Goal: Task Accomplishment & Management: Complete application form

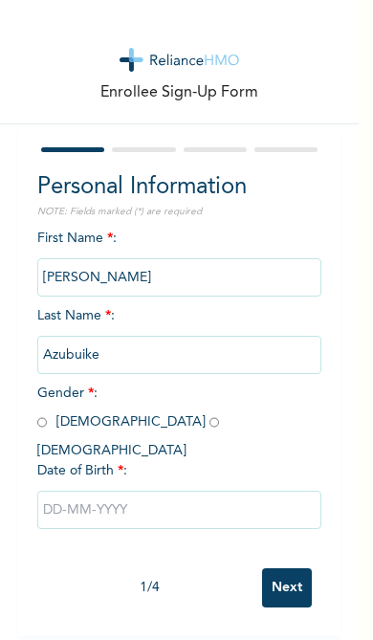
click at [41, 419] on input "radio" at bounding box center [42, 422] width 10 height 18
radio input "true"
click at [167, 491] on input "text" at bounding box center [179, 510] width 285 height 38
select select "7"
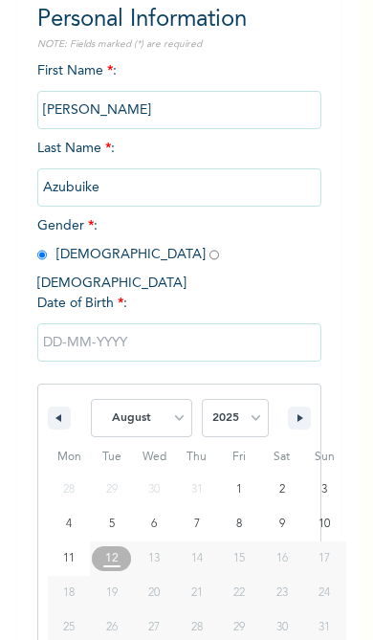
scroll to position [172, 0]
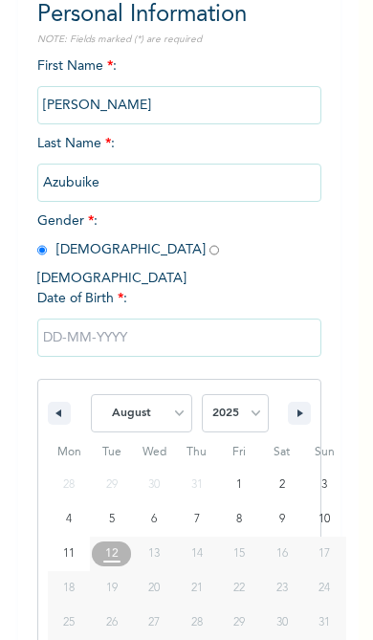
click at [249, 394] on select "2025 2024 2023 2022 2021 2020 2019 2018 2017 2016 2015 2014 2013 2012 2011 2010…" at bounding box center [235, 413] width 67 height 38
select select "1994"
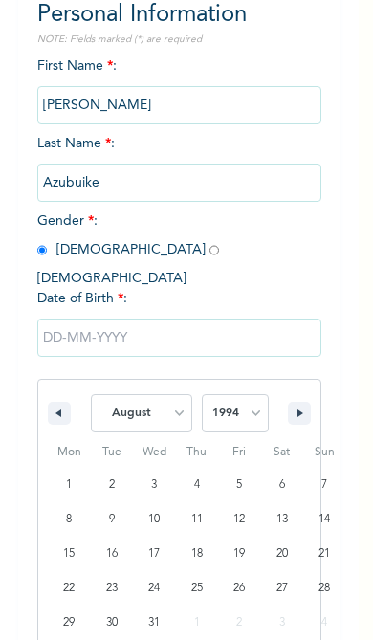
click at [161, 394] on select "January February March April May June July August September October November De…" at bounding box center [141, 413] width 101 height 38
select select "5"
type input "[DATE]"
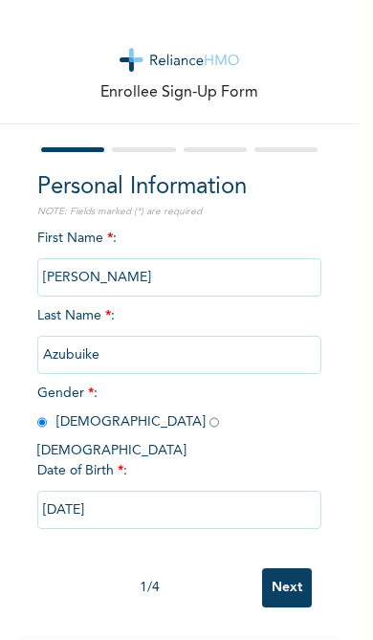
click at [289, 568] on input "Next" at bounding box center [287, 587] width 50 height 39
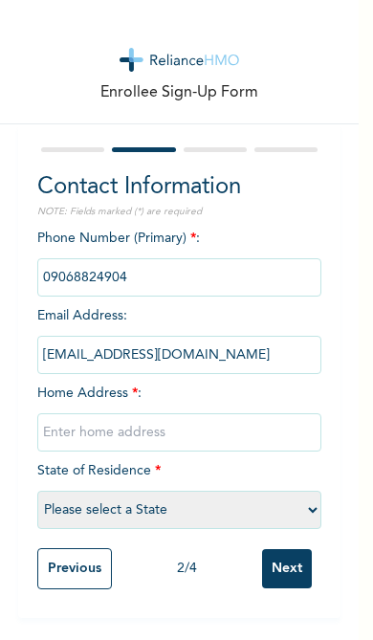
click at [175, 434] on input "text" at bounding box center [179, 432] width 285 height 38
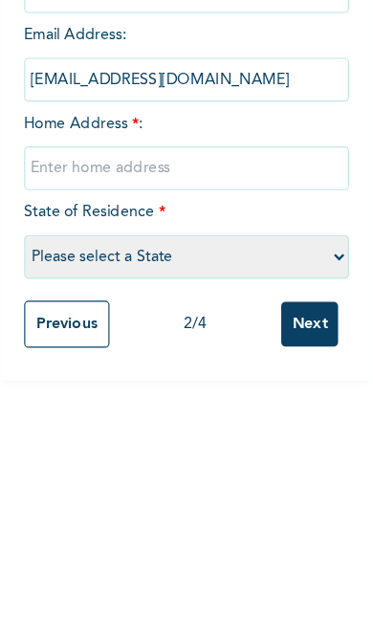
type input "4 ebenizer onitire street itire lagos"
select select "25"
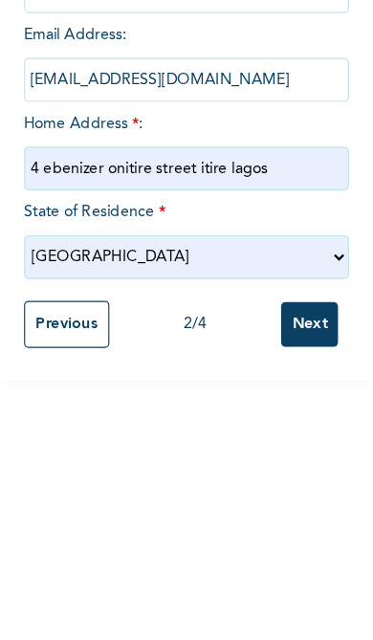
click at [273, 549] on input "Next" at bounding box center [287, 568] width 50 height 39
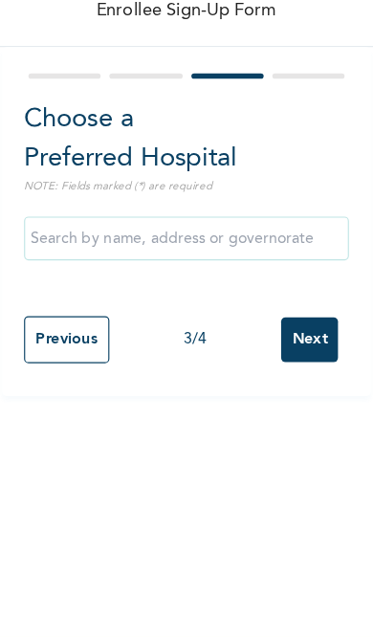
click at [216, 273] on input "text" at bounding box center [179, 292] width 285 height 38
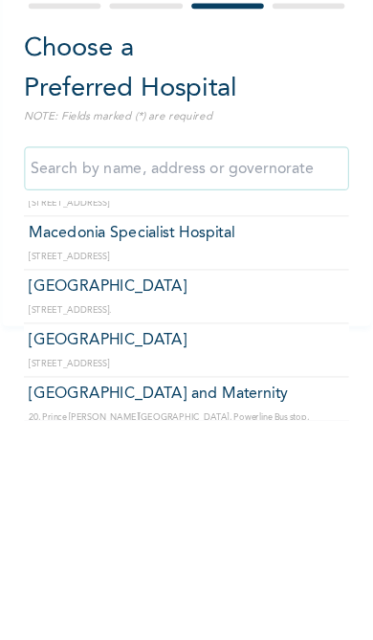
scroll to position [4460, 0]
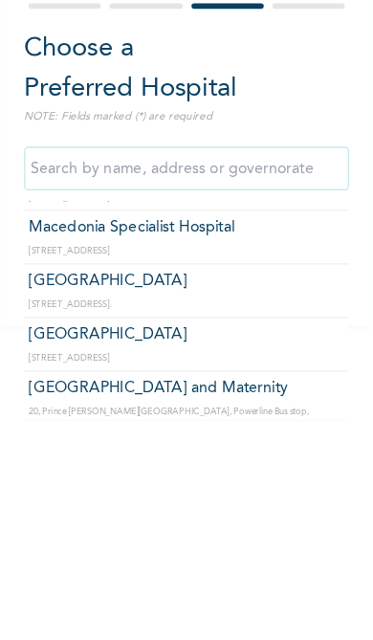
click at [214, 273] on input "text" at bounding box center [179, 292] width 285 height 38
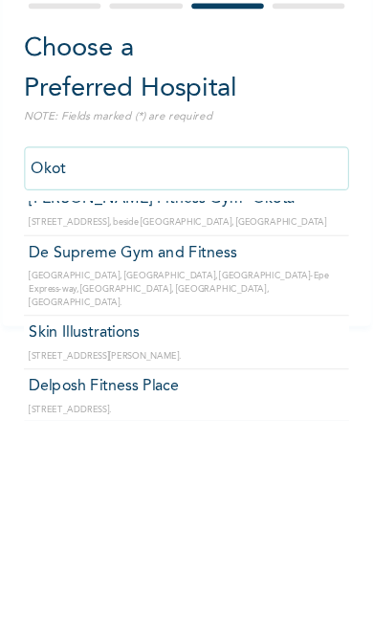
scroll to position [278, 0]
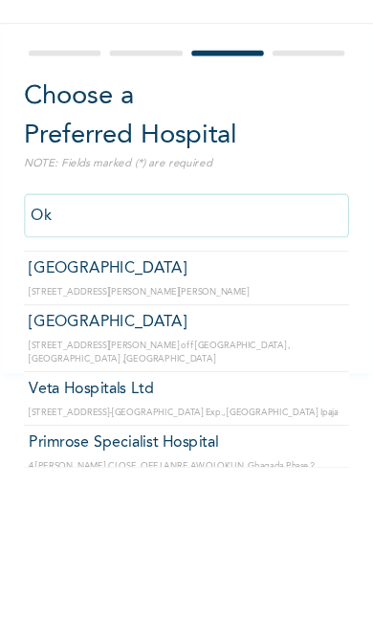
type input "O"
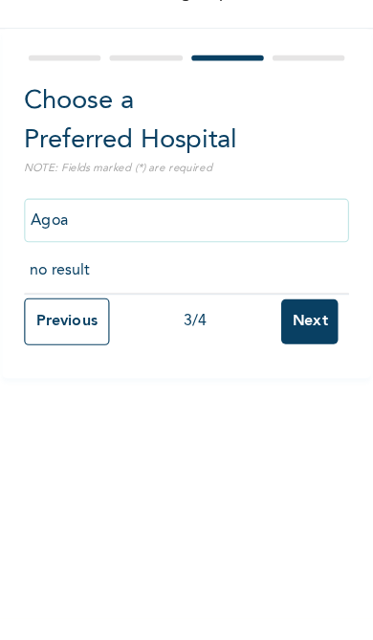
scroll to position [0, 0]
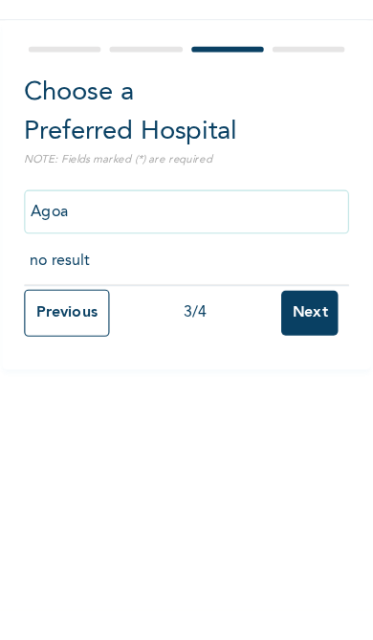
type input "Whoa"
click at [71, 360] on input "Previous" at bounding box center [74, 380] width 75 height 41
select select "25"
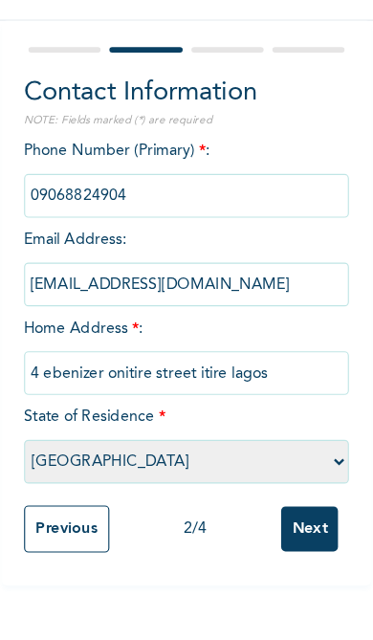
click at [289, 549] on input "Next" at bounding box center [287, 568] width 50 height 39
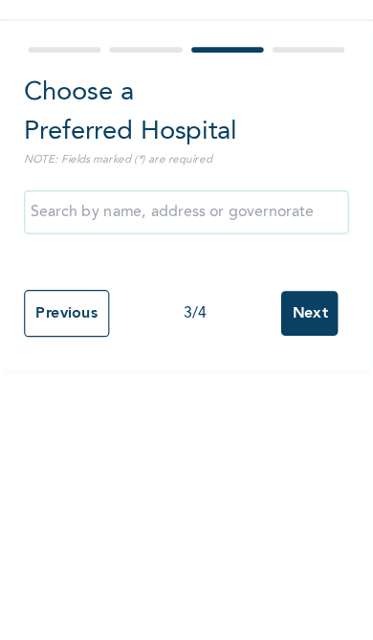
click at [259, 273] on input "text" at bounding box center [179, 292] width 285 height 38
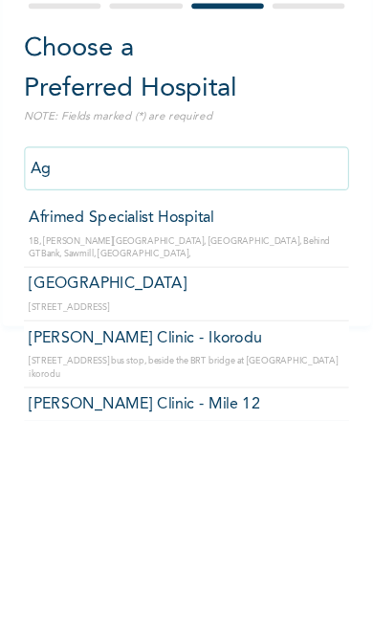
type input "Ago"
click at [271, 361] on input "Next" at bounding box center [287, 380] width 50 height 39
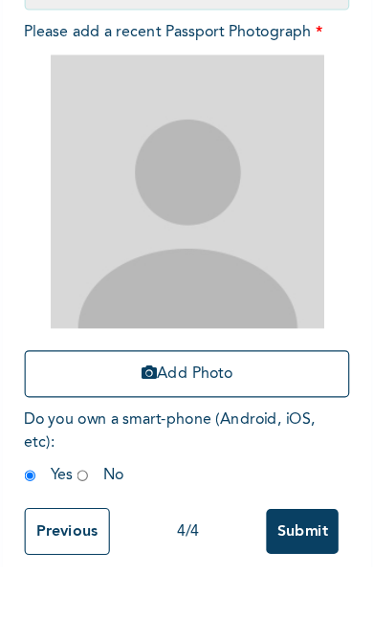
scroll to position [143, 0]
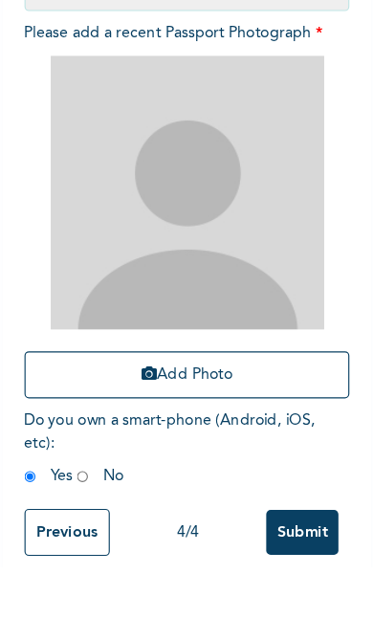
click at [62, 590] on input "Previous" at bounding box center [74, 610] width 75 height 41
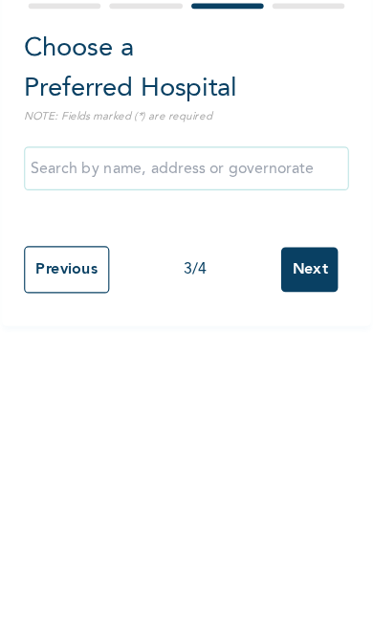
click at [211, 273] on input "text" at bounding box center [179, 292] width 285 height 38
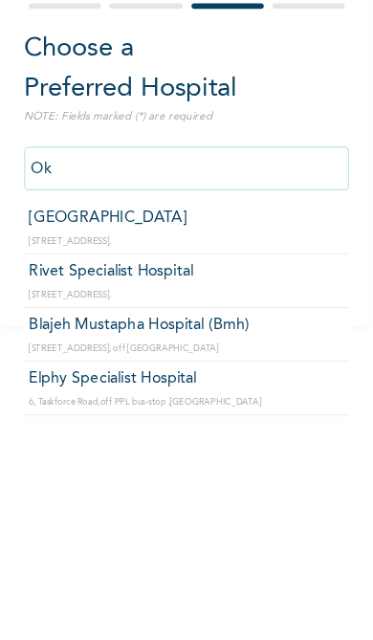
type input "O"
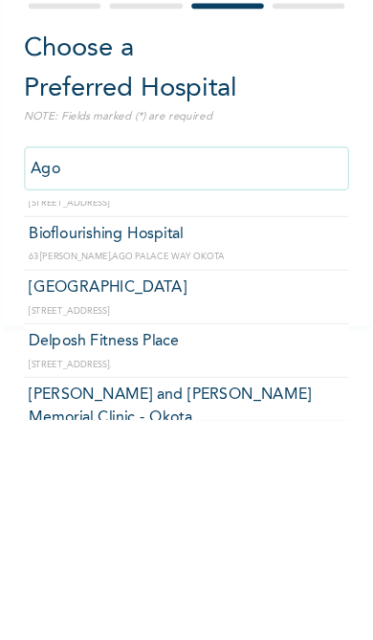
scroll to position [185, 0]
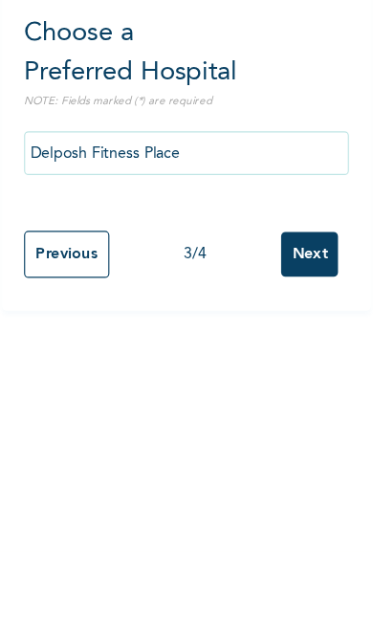
click at [157, 273] on input "Delposh Fitness Place" at bounding box center [179, 292] width 285 height 38
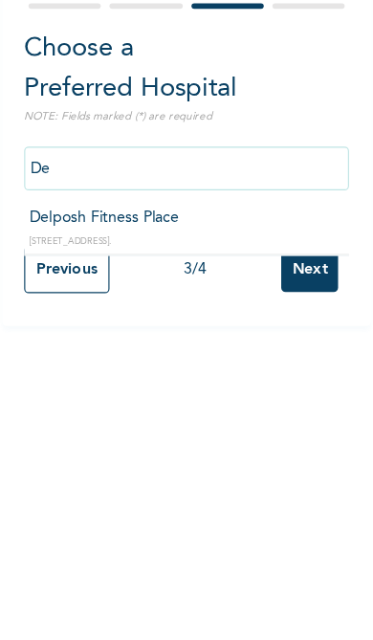
type input "D"
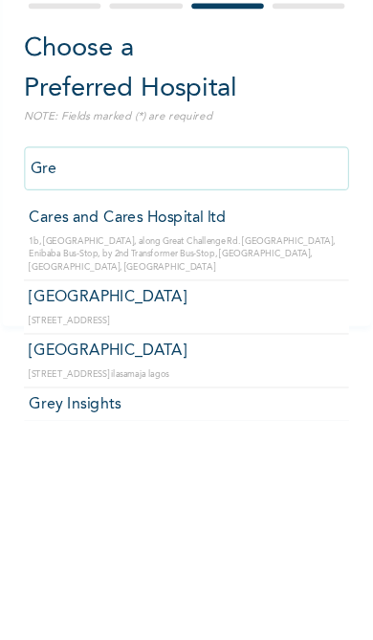
scroll to position [0, 0]
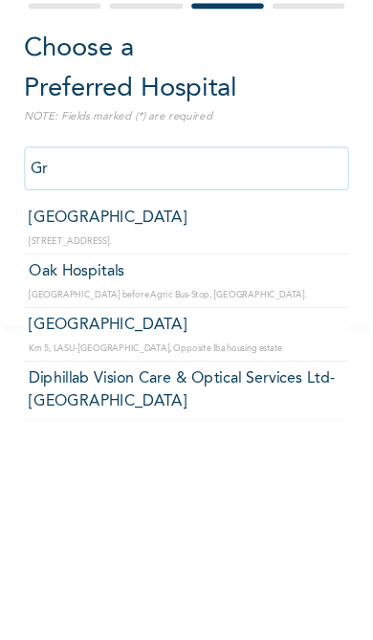
type input "G"
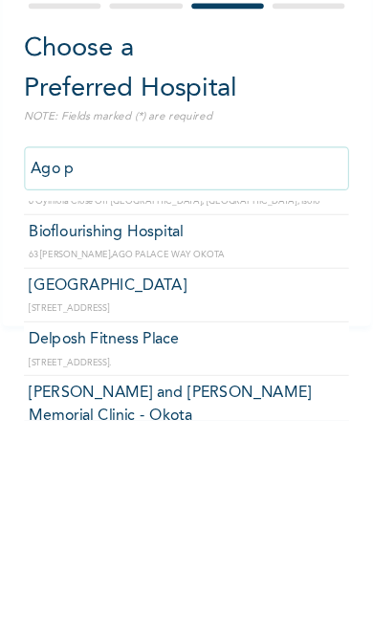
scroll to position [138, 0]
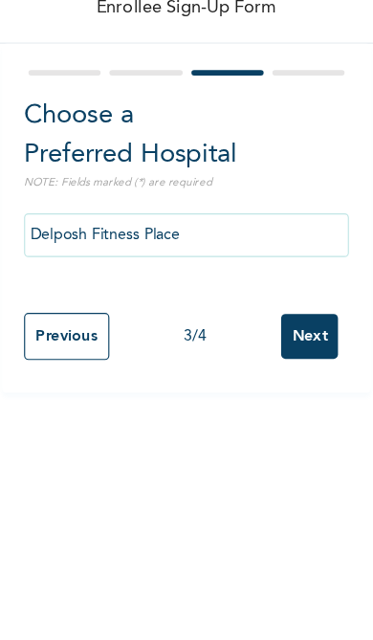
click at [180, 273] on input "Delposh Fitness Place" at bounding box center [179, 292] width 285 height 38
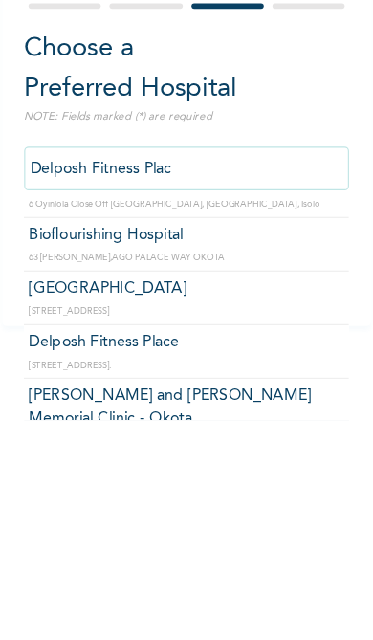
scroll to position [0, 0]
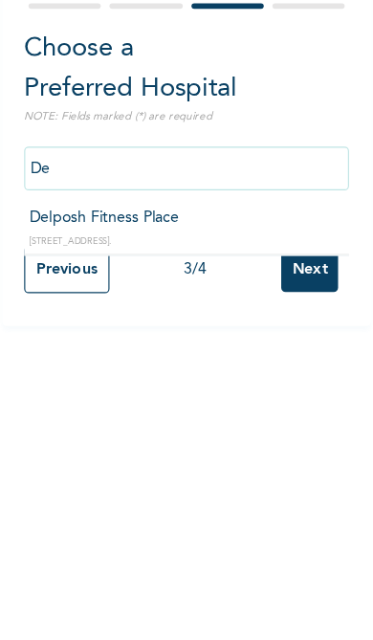
type input "D"
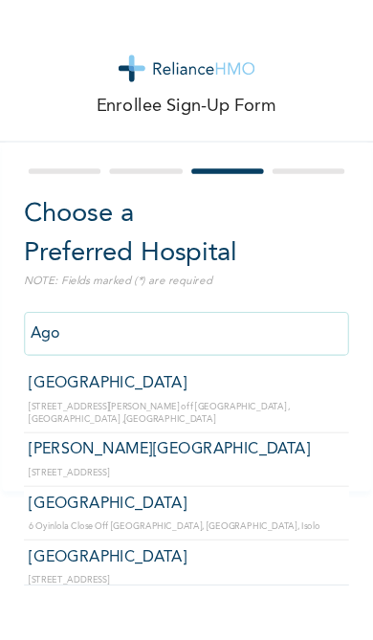
type input "Ago"
click at [278, 151] on div at bounding box center [286, 149] width 63 height 5
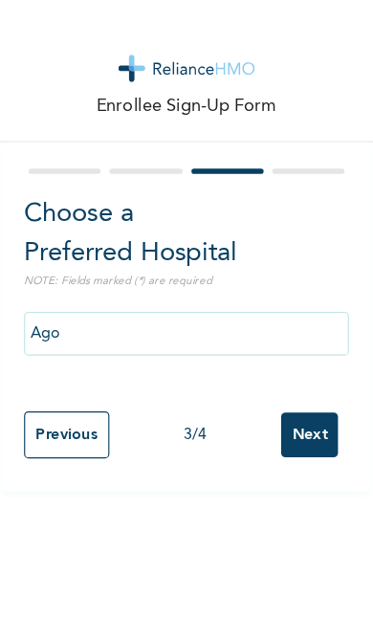
click at [277, 154] on div at bounding box center [179, 150] width 285 height 12
click at [211, 295] on input "Ago" at bounding box center [179, 292] width 285 height 38
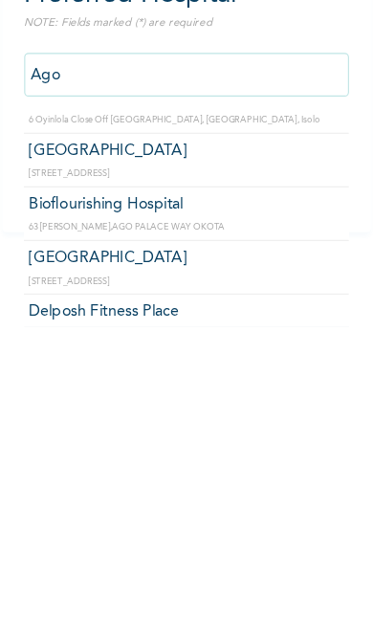
scroll to position [130, 0]
